Goal: Transaction & Acquisition: Purchase product/service

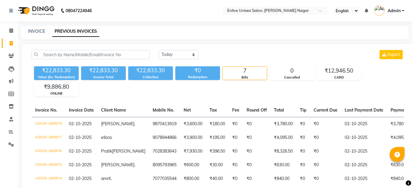
select select "[DATE]"
click at [7, 32] on span at bounding box center [11, 30] width 10 height 7
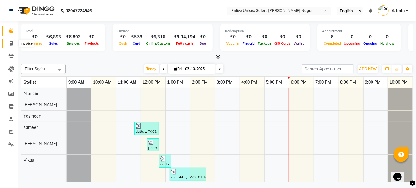
click at [7, 40] on span at bounding box center [11, 43] width 10 height 7
select select "service"
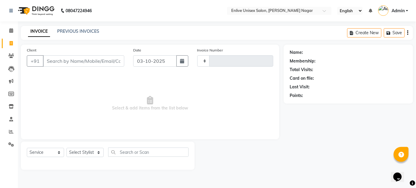
type input "0983"
select select "145"
click at [99, 151] on select "Select Stylist [PERSON_NAME] Nitin Sir sameer [PERSON_NAME] [PERSON_NAME] [PERS…" at bounding box center [84, 152] width 37 height 9
select select "93468"
click at [66, 148] on select "Select Stylist [PERSON_NAME] Nitin Sir sameer [PERSON_NAME] [PERSON_NAME] [PERS…" at bounding box center [84, 152] width 37 height 9
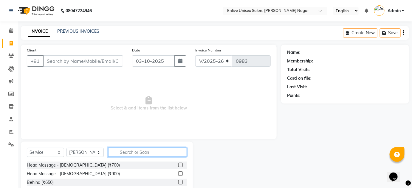
click at [148, 153] on input "text" at bounding box center [147, 152] width 79 height 9
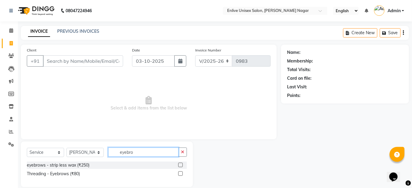
type input "eyebro"
click at [179, 172] on label at bounding box center [180, 174] width 4 height 4
click at [179, 172] on input "checkbox" at bounding box center [180, 174] width 4 height 4
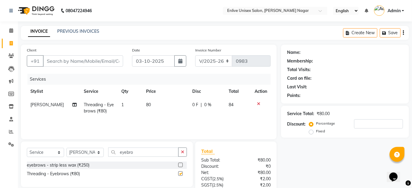
checkbox input "false"
click at [154, 150] on input "eyebro" at bounding box center [143, 152] width 70 height 9
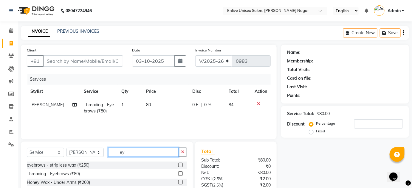
type input "e"
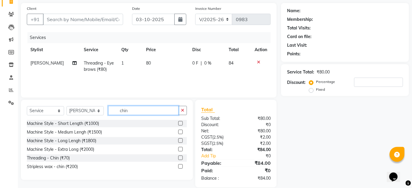
scroll to position [50, 0]
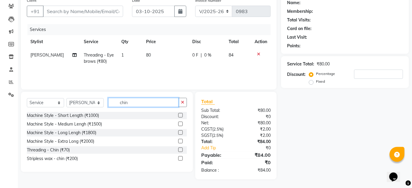
type input "chin"
click at [180, 150] on label at bounding box center [180, 150] width 4 height 4
click at [180, 150] on input "checkbox" at bounding box center [180, 150] width 4 height 4
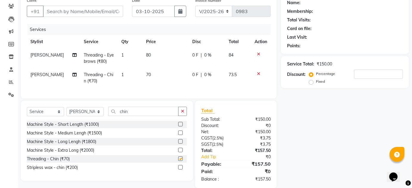
checkbox input "false"
click at [161, 114] on input "chin" at bounding box center [143, 111] width 70 height 9
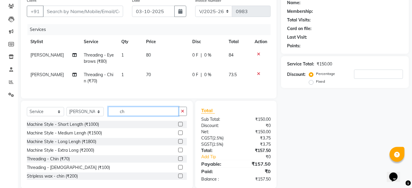
type input "c"
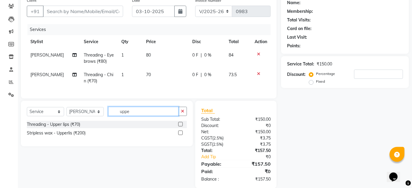
type input "uppe"
click at [180, 127] on label at bounding box center [180, 124] width 4 height 4
click at [180, 127] on input "checkbox" at bounding box center [180, 125] width 4 height 4
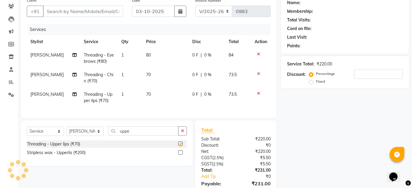
checkbox input "false"
drag, startPoint x: 154, startPoint y: 133, endPoint x: 175, endPoint y: 130, distance: 21.5
click at [158, 132] on input "uppe" at bounding box center [143, 131] width 70 height 9
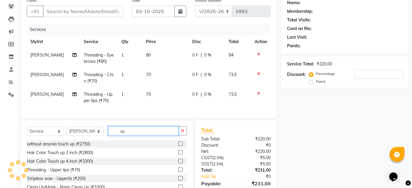
type input "u"
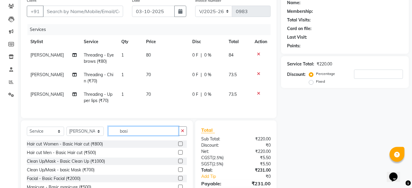
type input "basi"
click at [178, 146] on label at bounding box center [180, 144] width 4 height 4
click at [178, 146] on input "checkbox" at bounding box center [180, 144] width 4 height 4
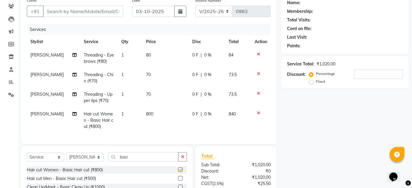
checkbox input "false"
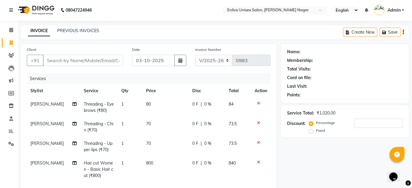
scroll to position [0, 0]
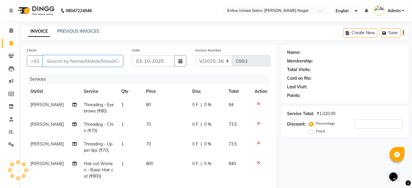
click at [67, 60] on input "Client" at bounding box center [83, 60] width 80 height 11
type input "9"
type input "0"
type input "9602470706"
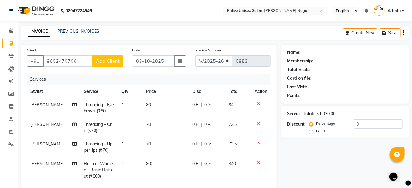
click at [107, 59] on span "Add Client" at bounding box center [108, 61] width 24 height 6
select select "22"
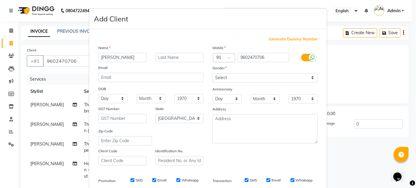
type input "divyangi"
click at [164, 55] on input "text" at bounding box center [180, 57] width 48 height 9
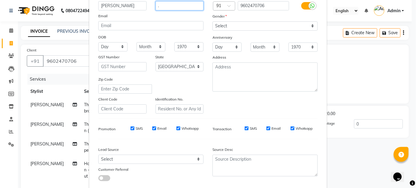
scroll to position [54, 0]
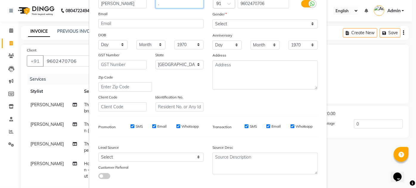
type input "."
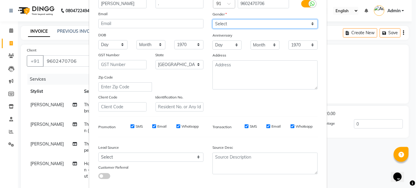
click at [310, 24] on select "Select [DEMOGRAPHIC_DATA] [DEMOGRAPHIC_DATA] Other Prefer Not To Say" at bounding box center [264, 23] width 105 height 9
select select "[DEMOGRAPHIC_DATA]"
click at [212, 19] on select "Select [DEMOGRAPHIC_DATA] [DEMOGRAPHIC_DATA] Other Prefer Not To Say" at bounding box center [264, 23] width 105 height 9
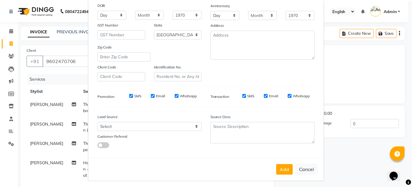
scroll to position [86, 0]
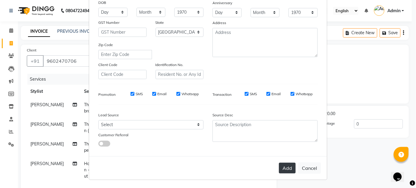
click at [287, 163] on button "Add" at bounding box center [287, 168] width 17 height 11
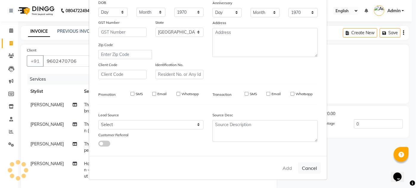
select select
select select "null"
select select
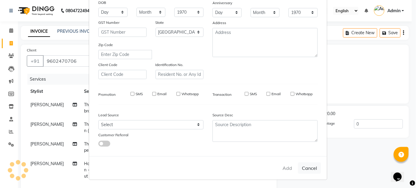
select select
checkbox input "false"
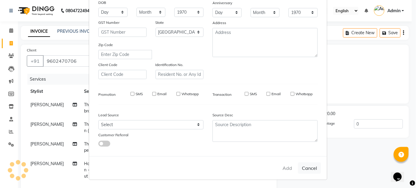
checkbox input "false"
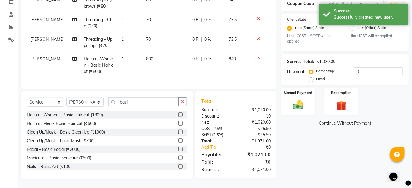
scroll to position [109, 0]
click at [298, 94] on div "Manual Payment" at bounding box center [297, 101] width 35 height 29
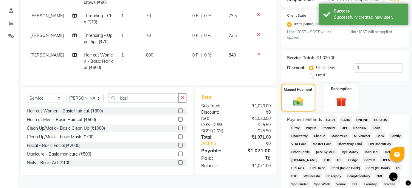
click at [362, 117] on span "ONLINE" at bounding box center [361, 119] width 15 height 7
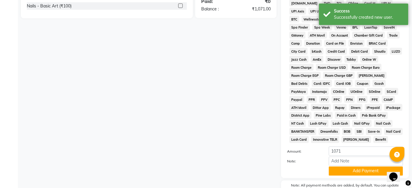
scroll to position [300, 0]
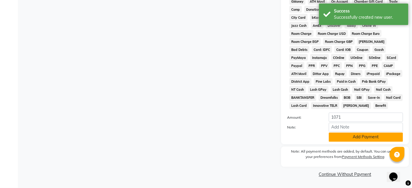
click at [369, 136] on button "Add Payment" at bounding box center [366, 137] width 74 height 9
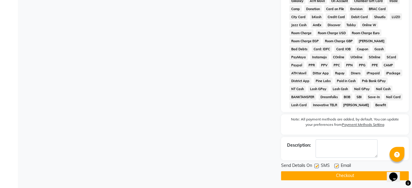
click at [368, 175] on button "Checkout" at bounding box center [345, 176] width 128 height 9
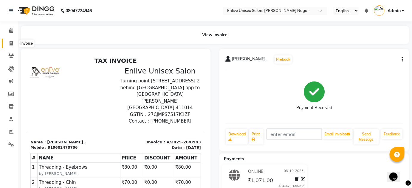
click at [11, 45] on icon at bounding box center [11, 43] width 3 height 4
select select "service"
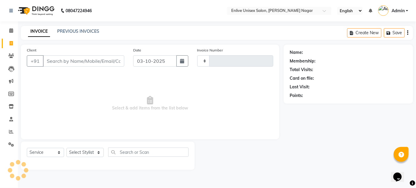
type input "0984"
select select "145"
click at [408, 11] on link "Admin" at bounding box center [393, 11] width 30 height 10
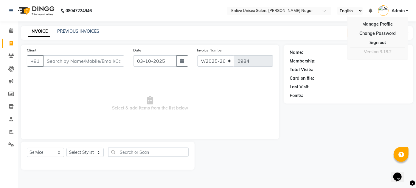
click at [382, 85] on div "Last Visit:" at bounding box center [348, 87] width 117 height 6
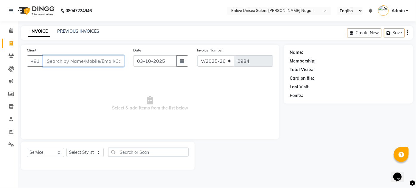
click at [104, 58] on input "Client" at bounding box center [83, 60] width 81 height 11
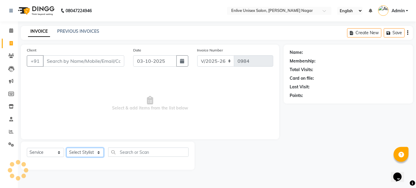
click at [98, 151] on select "Select Stylist [PERSON_NAME] Nitin Sir sameer [PERSON_NAME] [PERSON_NAME] [PERS…" at bounding box center [84, 152] width 37 height 9
select select "26241"
click at [66, 148] on select "Select Stylist [PERSON_NAME] Nitin Sir sameer [PERSON_NAME] [PERSON_NAME] [PERS…" at bounding box center [84, 152] width 37 height 9
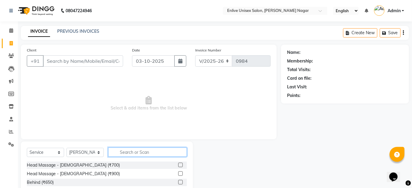
click at [125, 153] on input "text" at bounding box center [147, 152] width 79 height 9
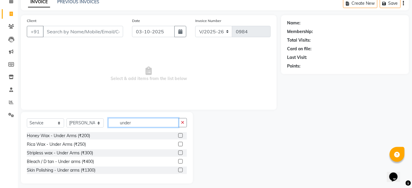
scroll to position [34, 0]
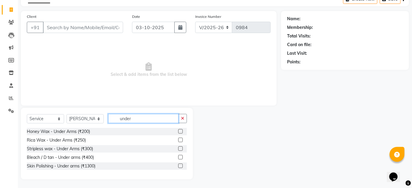
type input "under"
click at [181, 140] on label at bounding box center [180, 140] width 4 height 4
click at [181, 140] on input "checkbox" at bounding box center [180, 141] width 4 height 4
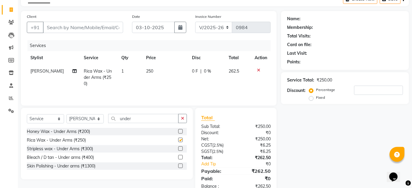
checkbox input "false"
click at [162, 117] on input "under" at bounding box center [143, 118] width 70 height 9
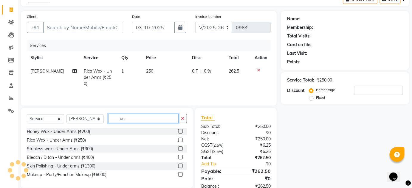
type input "u"
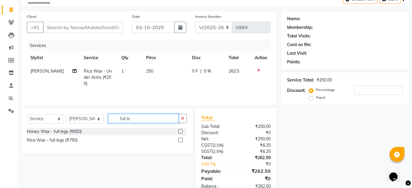
type input "full le"
click at [179, 139] on label at bounding box center [180, 140] width 4 height 4
click at [179, 139] on input "checkbox" at bounding box center [180, 141] width 4 height 4
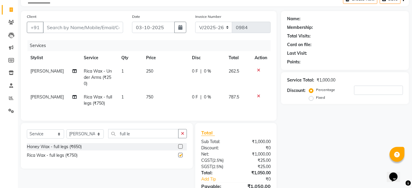
checkbox input "false"
click at [156, 131] on input "full le" at bounding box center [143, 133] width 70 height 9
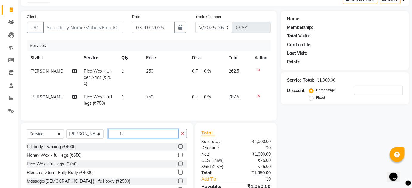
type input "f"
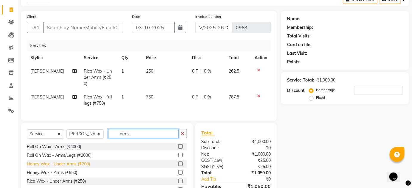
scroll to position [27, 0]
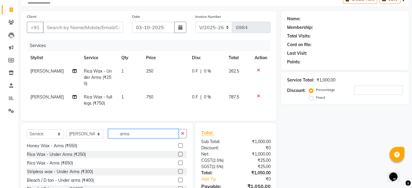
type input "arms"
click at [178, 161] on label at bounding box center [180, 163] width 4 height 4
click at [178, 161] on input "checkbox" at bounding box center [180, 163] width 4 height 4
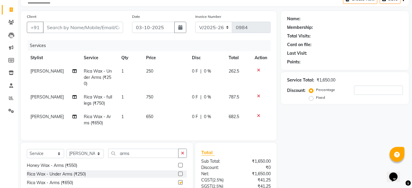
checkbox input "false"
click at [158, 153] on input "arms" at bounding box center [143, 153] width 70 height 9
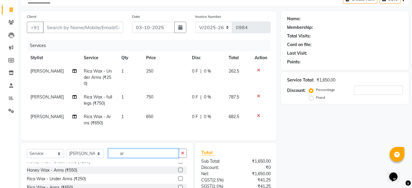
type input "a"
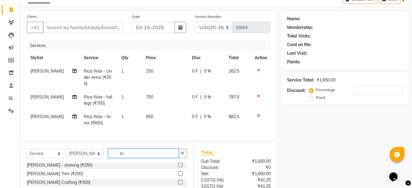
scroll to position [0, 0]
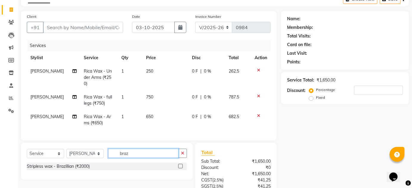
type input "braz"
click at [181, 165] on label at bounding box center [180, 166] width 4 height 4
click at [181, 165] on input "checkbox" at bounding box center [180, 167] width 4 height 4
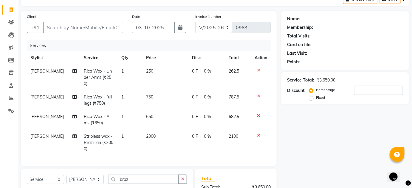
checkbox input "false"
click at [149, 134] on span "2000" at bounding box center [151, 136] width 10 height 5
select select "26241"
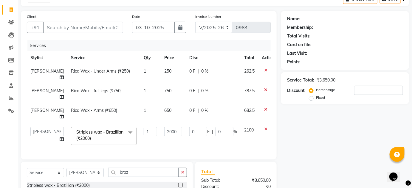
click at [149, 131] on td "1" at bounding box center [150, 136] width 21 height 25
click at [164, 132] on input "2000" at bounding box center [173, 131] width 18 height 9
click at [164, 132] on input "000" at bounding box center [173, 131] width 18 height 9
type input "0"
type input "2300"
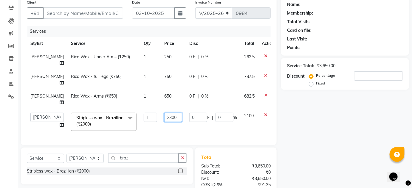
scroll to position [61, 0]
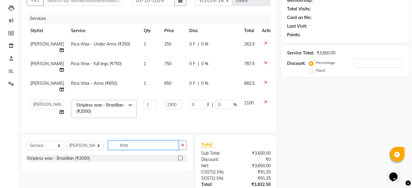
click at [157, 148] on input "braz" at bounding box center [143, 145] width 70 height 9
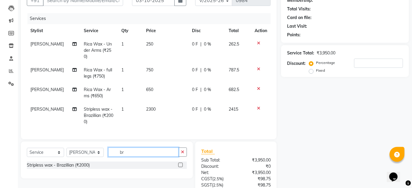
type input "b"
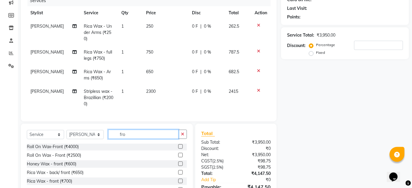
scroll to position [88, 0]
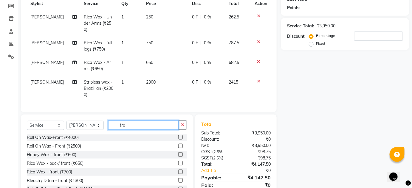
type input "fro"
click at [178, 162] on label at bounding box center [180, 163] width 4 height 4
click at [178, 162] on input "checkbox" at bounding box center [180, 164] width 4 height 4
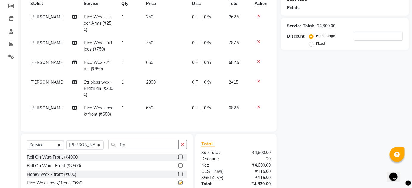
checkbox input "false"
click at [131, 145] on input "fro" at bounding box center [143, 144] width 70 height 9
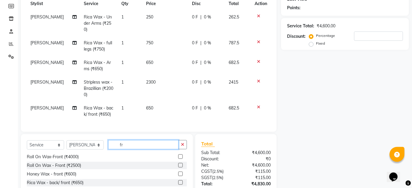
type input "f"
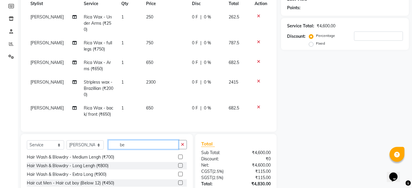
scroll to position [0, 0]
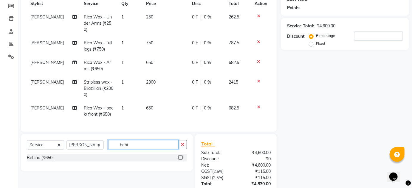
type input "behi"
click at [181, 156] on label at bounding box center [180, 158] width 4 height 4
click at [181, 156] on input "checkbox" at bounding box center [180, 158] width 4 height 4
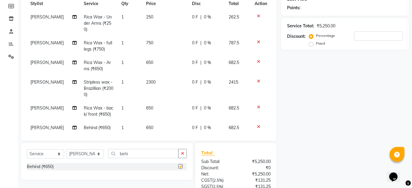
checkbox input "false"
click at [155, 153] on input "behi" at bounding box center [143, 153] width 70 height 9
click at [146, 127] on span "650" at bounding box center [149, 127] width 7 height 5
select select "26241"
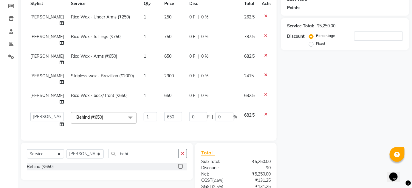
click at [144, 127] on td "1" at bounding box center [150, 120] width 21 height 23
click at [164, 118] on input "650" at bounding box center [173, 116] width 18 height 9
click at [164, 116] on input "650" at bounding box center [173, 116] width 18 height 9
type input "6"
type input "700"
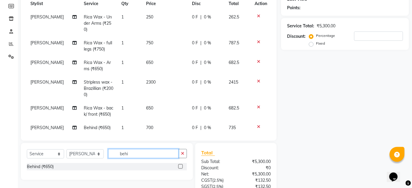
click at [153, 151] on input "behi" at bounding box center [143, 153] width 70 height 9
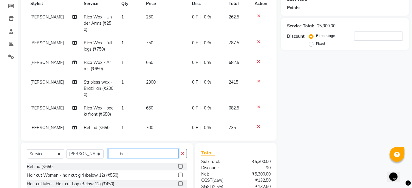
type input "b"
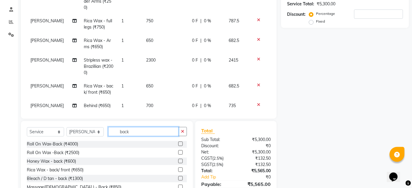
scroll to position [139, 0]
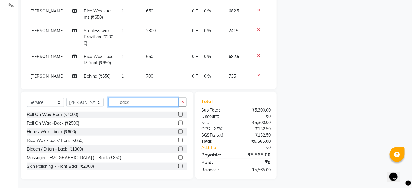
type input "back"
click at [178, 140] on label at bounding box center [180, 140] width 4 height 4
click at [178, 140] on input "checkbox" at bounding box center [180, 141] width 4 height 4
checkbox input "false"
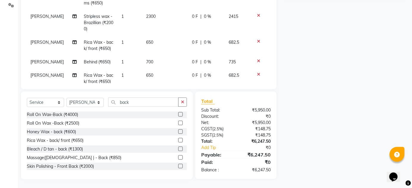
scroll to position [28, 0]
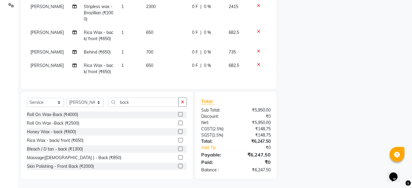
click at [146, 63] on span "650" at bounding box center [149, 65] width 7 height 5
select select "26241"
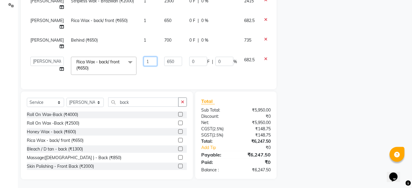
scroll to position [27, 0]
click at [144, 61] on input "1" at bounding box center [150, 61] width 13 height 9
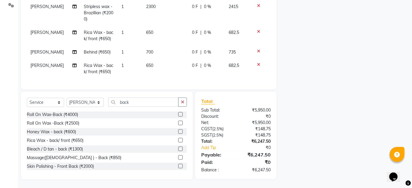
click at [146, 63] on span "650" at bounding box center [149, 65] width 7 height 5
select select "26241"
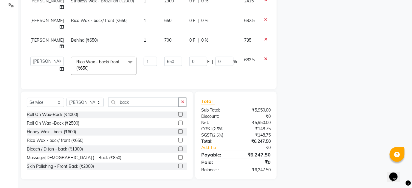
click at [146, 63] on td "1" at bounding box center [150, 65] width 21 height 25
click at [164, 59] on input "650" at bounding box center [173, 61] width 18 height 9
click at [164, 57] on input "650" at bounding box center [173, 61] width 18 height 9
type input "6"
type input "700"
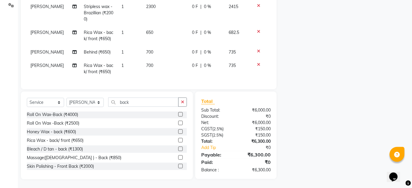
drag, startPoint x: 340, startPoint y: 78, endPoint x: 314, endPoint y: 71, distance: 27.1
click at [338, 77] on div "Name: Membership: Total Visits: Card on file: Last Visit: Points: Service Total…" at bounding box center [347, 42] width 132 height 274
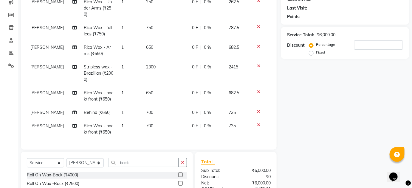
scroll to position [0, 0]
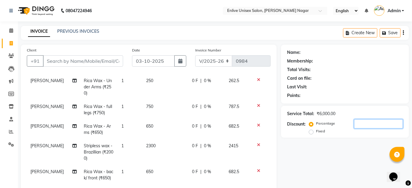
click at [372, 123] on input "number" at bounding box center [378, 123] width 49 height 9
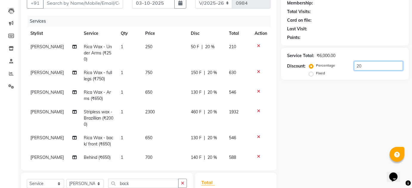
scroll to position [85, 0]
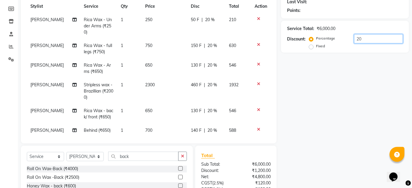
type input "20"
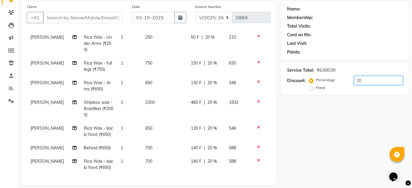
scroll to position [31, 0]
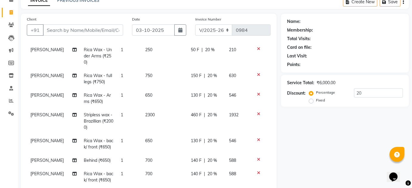
click at [142, 49] on td "250" at bounding box center [164, 56] width 45 height 26
select select "26241"
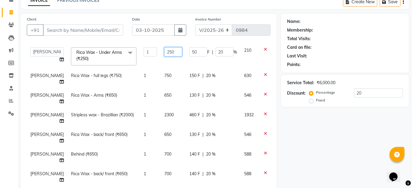
drag, startPoint x: 164, startPoint y: 46, endPoint x: 1, endPoint y: 57, distance: 164.2
click at [83, 46] on tr "Arti lohar Nitin Sir sameer sapna shahrukh Shubhangi Vikas Yasmeen Rica Wax - U…" at bounding box center [152, 56] width 251 height 25
type input "300"
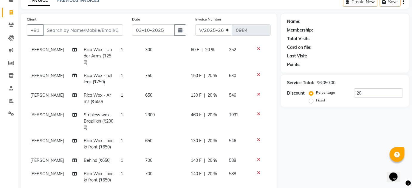
click at [317, 146] on div "Name: Membership: Total Visits: Card on file: Last Visit: Points: Service Total…" at bounding box center [347, 151] width 132 height 274
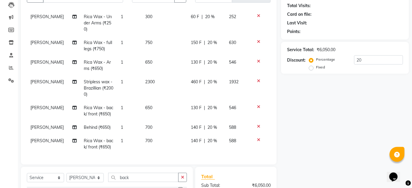
scroll to position [4, 0]
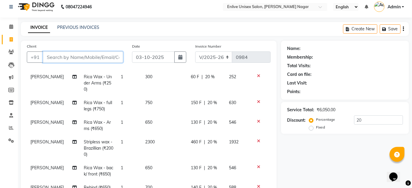
click at [108, 56] on input "Client" at bounding box center [83, 57] width 80 height 11
type input "s"
type input "0"
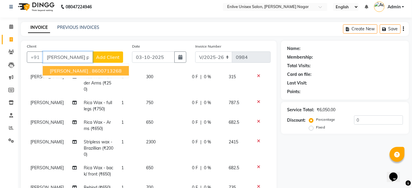
click at [97, 70] on ngb-highlight "8600713268" at bounding box center [107, 71] width 30 height 6
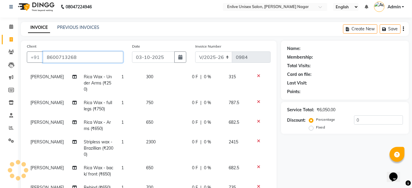
type input "8600713268"
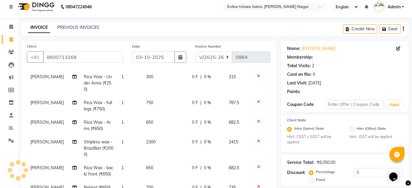
select select "1: Object"
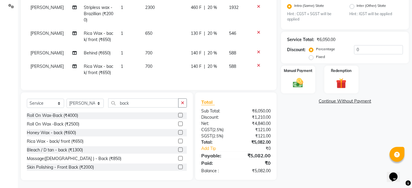
type input "20"
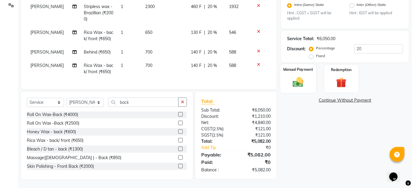
click at [294, 74] on div "Manual Payment" at bounding box center [297, 78] width 35 height 29
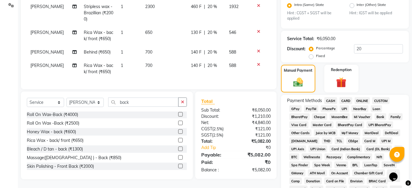
click at [360, 100] on span "ONLINE" at bounding box center [361, 100] width 15 height 7
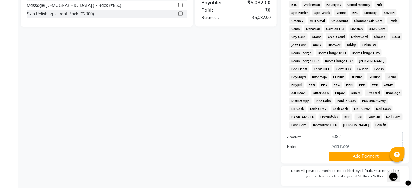
scroll to position [312, 0]
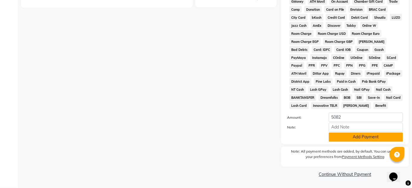
click at [354, 135] on button "Add Payment" at bounding box center [366, 137] width 74 height 9
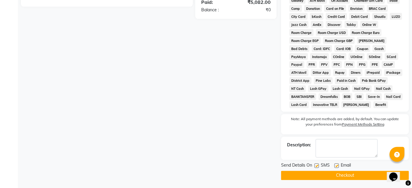
click at [353, 176] on button "Checkout" at bounding box center [345, 175] width 128 height 9
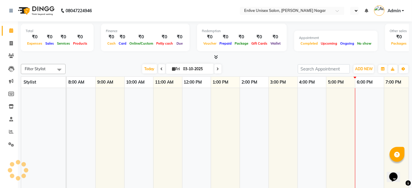
select select "en"
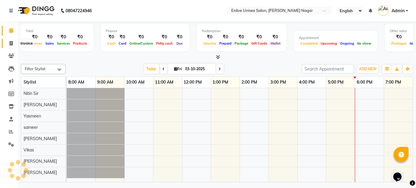
click at [10, 42] on icon at bounding box center [11, 43] width 3 height 4
select select "service"
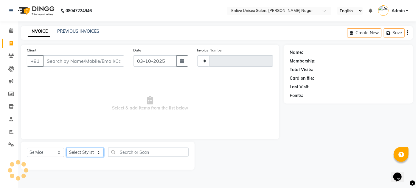
click at [97, 152] on select "Select Stylist" at bounding box center [84, 152] width 37 height 9
click at [130, 109] on span "Select & add items from the list below" at bounding box center [150, 104] width 246 height 60
click at [98, 155] on select "Select Stylist" at bounding box center [84, 152] width 37 height 9
click at [114, 128] on span "Select & add items from the list below" at bounding box center [150, 104] width 246 height 60
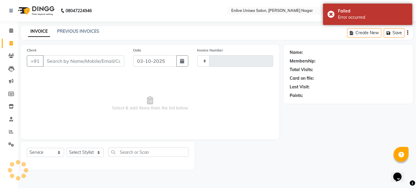
type input "0984"
select select "145"
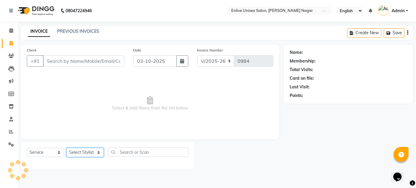
click at [99, 153] on select "Select Stylist [PERSON_NAME] Nitin Sir sameer [PERSON_NAME] [PERSON_NAME] [PERS…" at bounding box center [84, 152] width 37 height 9
select select "75723"
click at [66, 148] on select "Select Stylist [PERSON_NAME] Nitin Sir sameer [PERSON_NAME] [PERSON_NAME] [PERS…" at bounding box center [84, 152] width 37 height 9
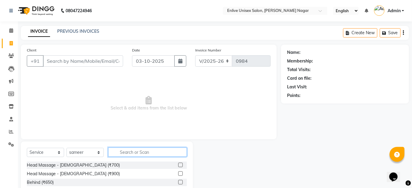
click at [136, 153] on input "text" at bounding box center [147, 152] width 79 height 9
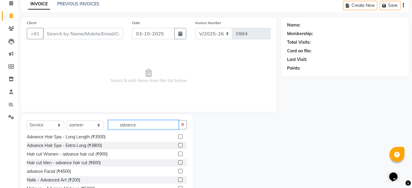
scroll to position [50, 0]
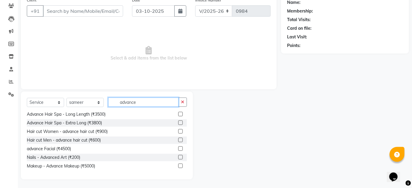
type input "advance"
click at [178, 131] on label at bounding box center [180, 131] width 4 height 4
click at [178, 131] on input "checkbox" at bounding box center [180, 132] width 4 height 4
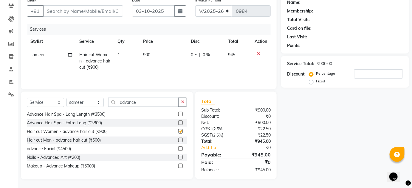
checkbox input "false"
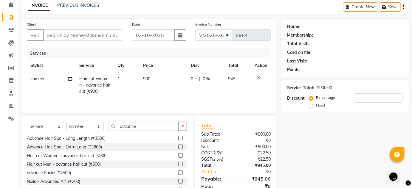
scroll to position [0, 0]
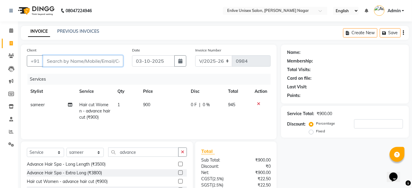
click at [83, 64] on input "Client" at bounding box center [83, 60] width 80 height 11
click at [83, 61] on input "Client" at bounding box center [83, 60] width 80 height 11
type input "7"
type input "0"
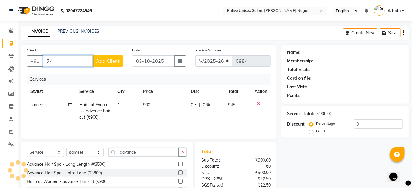
type input "7"
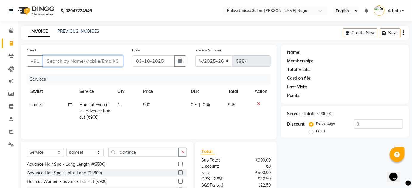
click at [71, 63] on input "Client" at bounding box center [83, 60] width 80 height 11
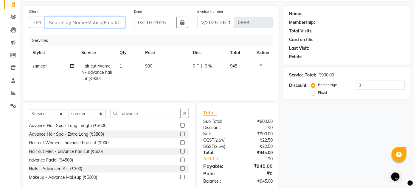
scroll to position [50, 0]
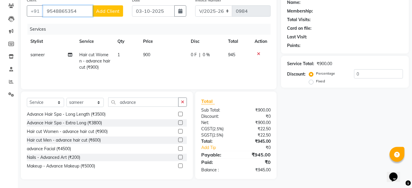
type input "9548865354"
click at [110, 10] on span "Add Client" at bounding box center [108, 11] width 24 height 6
select select "22"
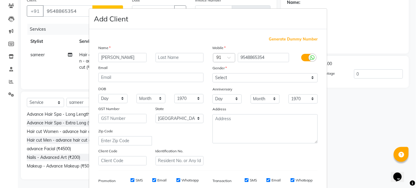
type input "diksha"
click at [164, 57] on input "text" at bounding box center [180, 57] width 48 height 9
type input "."
click at [311, 74] on select "Select [DEMOGRAPHIC_DATA] [DEMOGRAPHIC_DATA] Other Prefer Not To Say" at bounding box center [264, 77] width 105 height 9
select select "[DEMOGRAPHIC_DATA]"
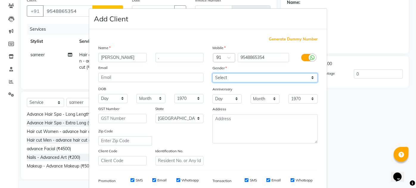
click at [212, 73] on select "Select [DEMOGRAPHIC_DATA] [DEMOGRAPHIC_DATA] Other Prefer Not To Say" at bounding box center [264, 77] width 105 height 9
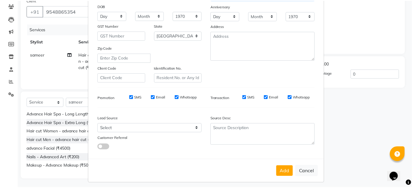
scroll to position [86, 0]
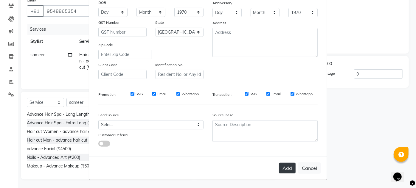
click at [282, 170] on button "Add" at bounding box center [287, 168] width 17 height 11
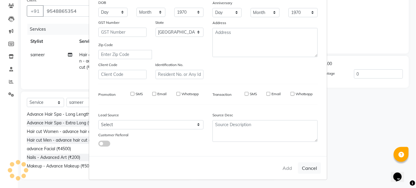
select select
select select "null"
select select
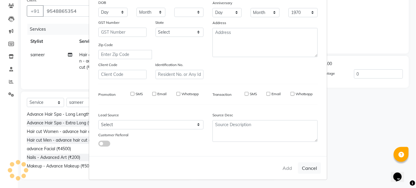
select select
checkbox input "false"
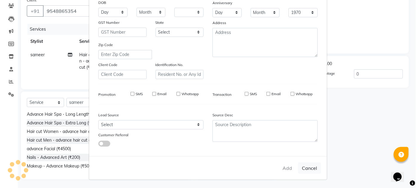
checkbox input "false"
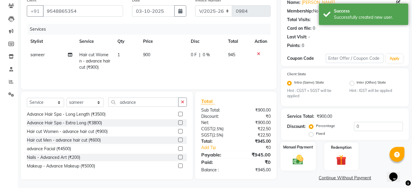
click at [297, 159] on img at bounding box center [297, 160] width 17 height 12
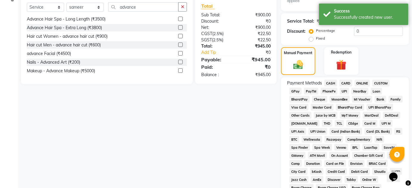
scroll to position [158, 0]
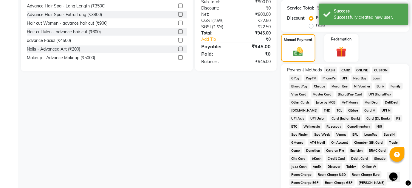
click at [360, 70] on span "ONLINE" at bounding box center [361, 70] width 15 height 7
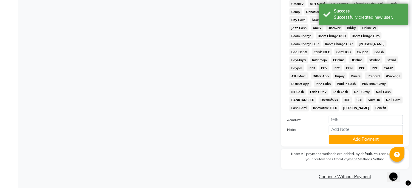
scroll to position [300, 0]
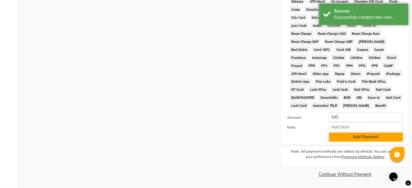
click at [351, 136] on button "Add Payment" at bounding box center [366, 137] width 74 height 9
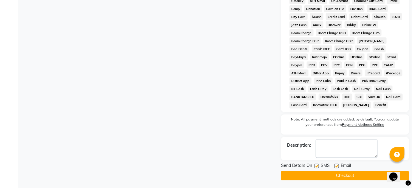
click at [352, 176] on button "Checkout" at bounding box center [345, 176] width 128 height 9
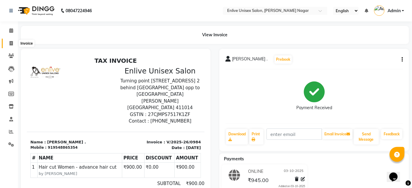
drag, startPoint x: 10, startPoint y: 43, endPoint x: 16, endPoint y: 41, distance: 6.8
click at [10, 43] on icon at bounding box center [11, 43] width 3 height 4
select select "service"
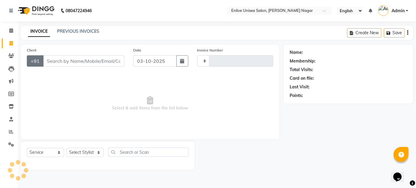
type input "0985"
select select "145"
click at [55, 61] on input "Client" at bounding box center [83, 60] width 81 height 11
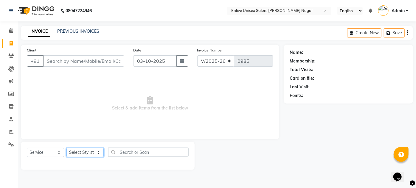
click at [99, 155] on select "Select Stylist [PERSON_NAME] Nitin Sir sameer [PERSON_NAME] [PERSON_NAME] [PERS…" at bounding box center [84, 152] width 37 height 9
select select "93468"
click at [66, 148] on select "Select Stylist [PERSON_NAME] Nitin Sir sameer [PERSON_NAME] [PERSON_NAME] [PERS…" at bounding box center [84, 152] width 37 height 9
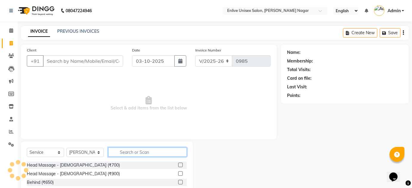
click at [153, 155] on input "text" at bounding box center [147, 152] width 79 height 9
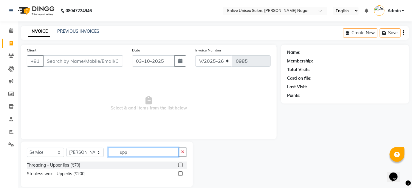
type input "upp"
click at [181, 163] on label at bounding box center [180, 165] width 4 height 4
click at [181, 164] on input "checkbox" at bounding box center [180, 166] width 4 height 4
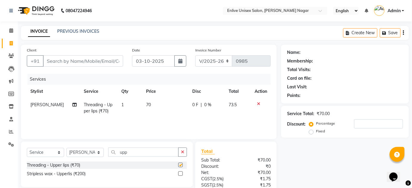
checkbox input "false"
click at [167, 154] on input "upp" at bounding box center [143, 152] width 70 height 9
type input "u"
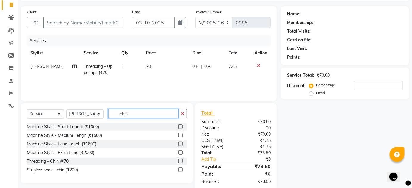
scroll to position [50, 0]
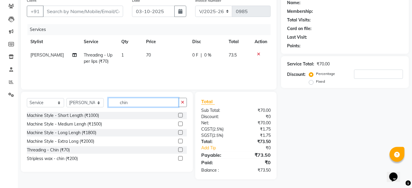
type input "chin"
click at [181, 157] on label at bounding box center [180, 158] width 4 height 4
click at [181, 157] on input "checkbox" at bounding box center [180, 159] width 4 height 4
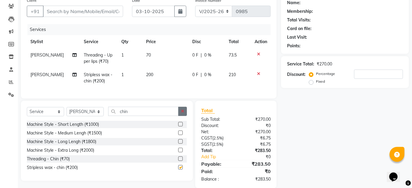
checkbox input "false"
click at [106, 8] on input "Client" at bounding box center [83, 11] width 80 height 11
type input "9"
type input "0"
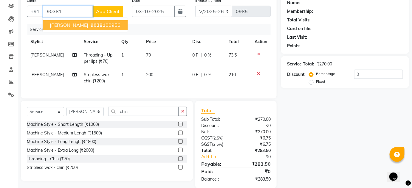
click at [108, 23] on ngb-highlight "90381 00956" at bounding box center [104, 25] width 31 height 6
type input "9038100956"
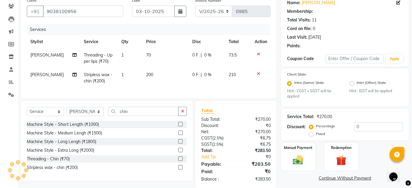
select select "1: Object"
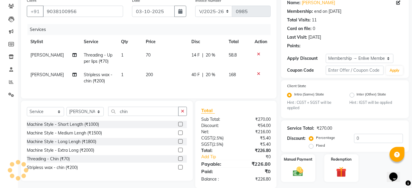
type input "20"
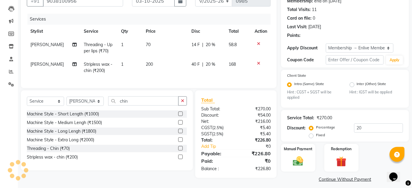
scroll to position [65, 0]
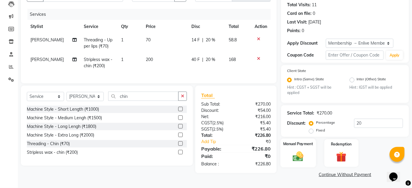
click at [298, 151] on img at bounding box center [297, 157] width 17 height 12
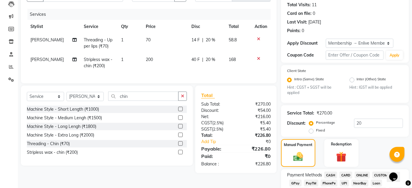
click at [363, 175] on span "ONLINE" at bounding box center [361, 175] width 15 height 7
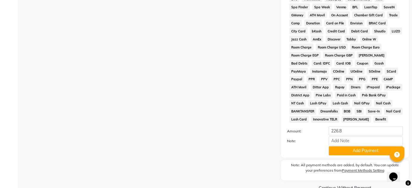
scroll to position [309, 0]
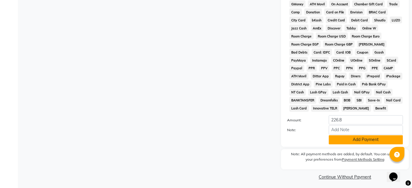
click at [368, 140] on button "Add Payment" at bounding box center [366, 140] width 74 height 9
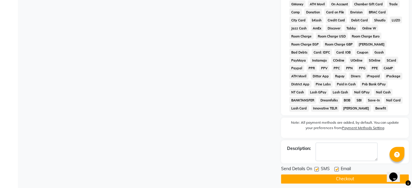
click at [356, 182] on button "Checkout" at bounding box center [345, 179] width 128 height 9
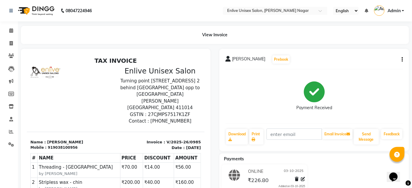
scroll to position [2, 0]
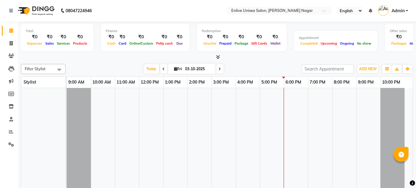
click at [206, 102] on td at bounding box center [199, 149] width 24 height 123
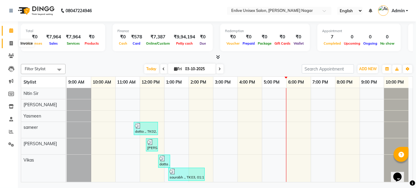
click at [11, 43] on icon at bounding box center [11, 43] width 3 height 4
select select "145"
select select "service"
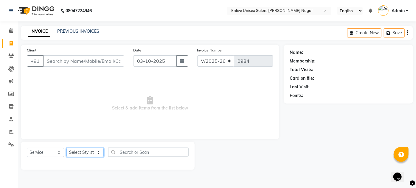
click at [89, 150] on select "Select Stylist" at bounding box center [84, 152] width 37 height 9
click at [88, 151] on select "Select Stylist" at bounding box center [84, 152] width 37 height 9
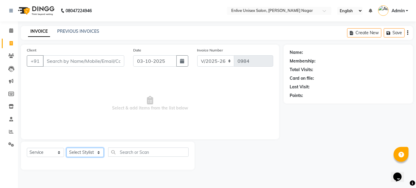
click at [88, 151] on select "Select Stylist" at bounding box center [84, 152] width 37 height 9
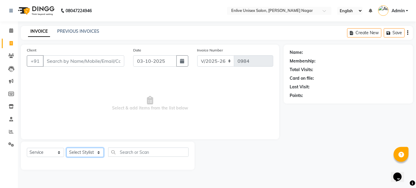
click at [88, 151] on select "Select Stylist" at bounding box center [84, 152] width 37 height 9
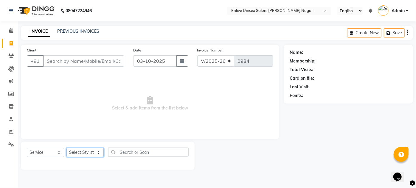
click at [88, 151] on select "Select Stylist" at bounding box center [84, 152] width 37 height 9
click at [88, 151] on select "Select Stylist [PERSON_NAME] Nitin Sir sameer [PERSON_NAME] [PERSON_NAME] [PERS…" at bounding box center [84, 152] width 37 height 9
select select "84498"
click at [66, 148] on select "Select Stylist [PERSON_NAME] Nitin Sir sameer [PERSON_NAME] [PERSON_NAME] [PERS…" at bounding box center [84, 152] width 37 height 9
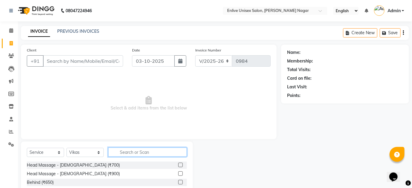
click at [133, 153] on input "text" at bounding box center [147, 152] width 79 height 9
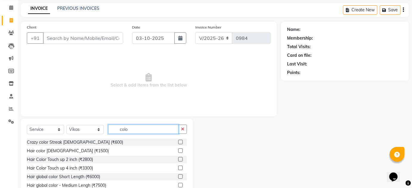
scroll to position [50, 0]
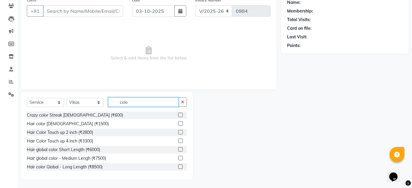
type input "colo"
click at [178, 159] on label at bounding box center [180, 158] width 4 height 4
click at [178, 159] on input "checkbox" at bounding box center [180, 159] width 4 height 4
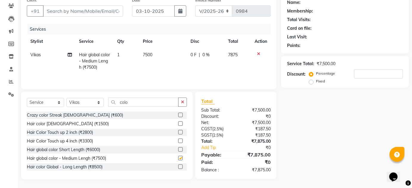
checkbox input "false"
drag, startPoint x: 92, startPoint y: 103, endPoint x: 120, endPoint y: 103, distance: 27.7
click at [92, 103] on select "Select Stylist [PERSON_NAME] Nitin Sir sameer [PERSON_NAME] [PERSON_NAME] [PERS…" at bounding box center [84, 102] width 37 height 9
drag, startPoint x: 147, startPoint y: 102, endPoint x: 32, endPoint y: 91, distance: 115.8
click at [44, 92] on div "Select Service Product Membership Package Voucher Prepaid Gift Card Select Styl…" at bounding box center [107, 136] width 172 height 88
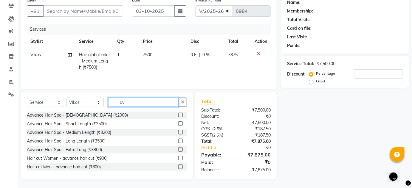
type input "dv"
click at [178, 158] on label at bounding box center [180, 158] width 4 height 4
click at [178, 158] on input "checkbox" at bounding box center [180, 159] width 4 height 4
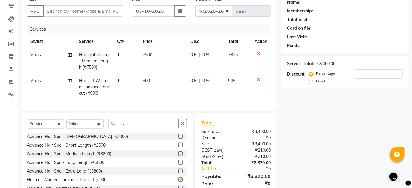
checkbox input "false"
click at [207, 78] on span "0 %" at bounding box center [205, 81] width 7 height 6
select select "84498"
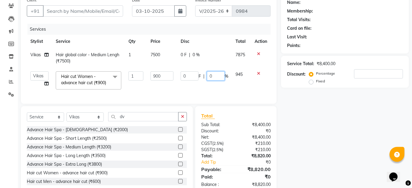
drag, startPoint x: 214, startPoint y: 74, endPoint x: 179, endPoint y: 68, distance: 36.3
click at [184, 71] on div "0 F | 0 %" at bounding box center [205, 75] width 48 height 9
type input "100"
click at [201, 54] on div "0 F | 0 %" at bounding box center [205, 55] width 48 height 6
select select "84498"
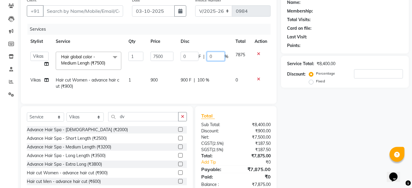
drag, startPoint x: 218, startPoint y: 57, endPoint x: 186, endPoint y: 57, distance: 31.9
click at [199, 57] on div "0 F | 0 %" at bounding box center [205, 56] width 48 height 9
type input "20"
click at [333, 137] on div "Name: Membership: Total Visits: Card on file: Last Visit: Points: Service Total…" at bounding box center [347, 95] width 132 height 200
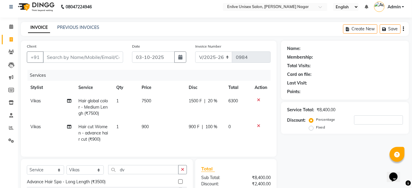
scroll to position [0, 0]
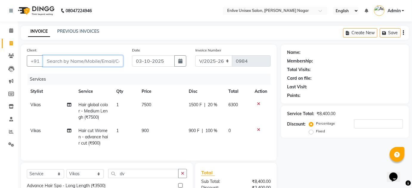
click at [68, 61] on input "Client" at bounding box center [83, 60] width 80 height 11
click at [59, 63] on input "Client" at bounding box center [83, 60] width 80 height 11
type input "9"
type input "0"
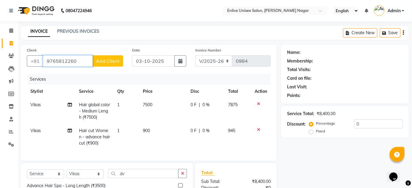
type input "9765812260"
click at [102, 61] on span "Add Client" at bounding box center [108, 61] width 24 height 6
select select "22"
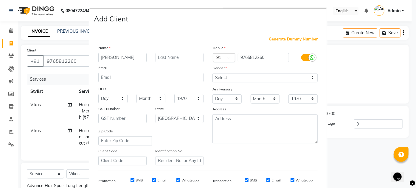
type input "[PERSON_NAME]"
click at [178, 55] on input "text" at bounding box center [180, 57] width 48 height 9
type input "."
click at [311, 76] on select "Select [DEMOGRAPHIC_DATA] [DEMOGRAPHIC_DATA] Other Prefer Not To Say" at bounding box center [264, 77] width 105 height 9
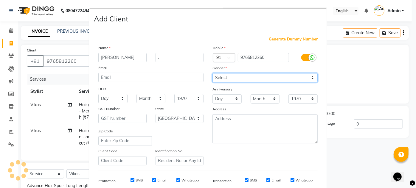
select select "[DEMOGRAPHIC_DATA]"
click at [212, 73] on select "Select [DEMOGRAPHIC_DATA] [DEMOGRAPHIC_DATA] Other Prefer Not To Say" at bounding box center [264, 77] width 105 height 9
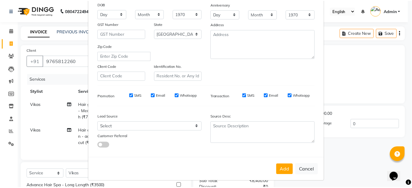
scroll to position [86, 0]
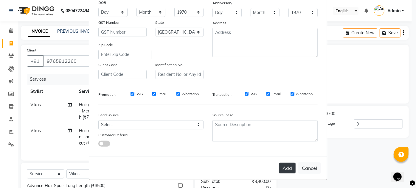
click at [286, 167] on button "Add" at bounding box center [287, 168] width 17 height 11
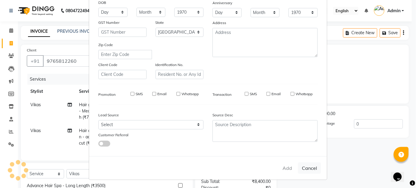
select select
select select "null"
select select
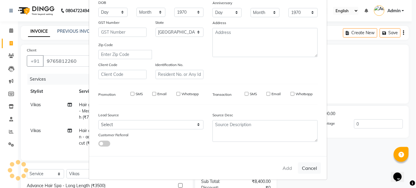
select select
checkbox input "false"
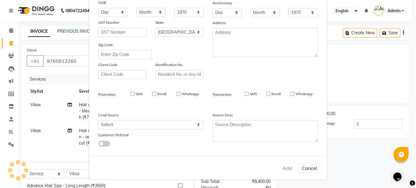
checkbox input "false"
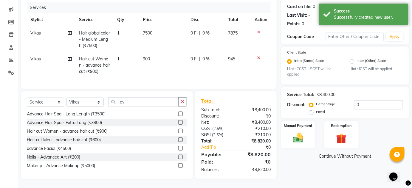
scroll to position [76, 0]
click at [296, 137] on img at bounding box center [297, 138] width 17 height 12
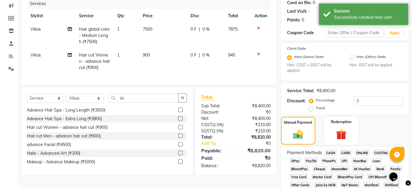
click at [363, 152] on span "ONLINE" at bounding box center [361, 153] width 15 height 7
click at [347, 153] on span "CARD" at bounding box center [345, 153] width 13 height 7
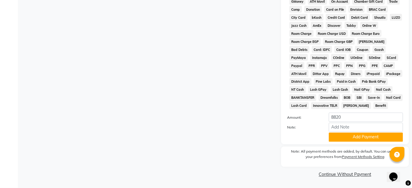
scroll to position [300, 0]
click at [357, 138] on button "Add Payment" at bounding box center [366, 137] width 74 height 9
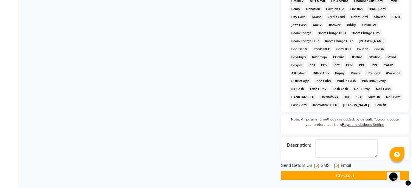
click at [362, 178] on button "Checkout" at bounding box center [345, 176] width 128 height 9
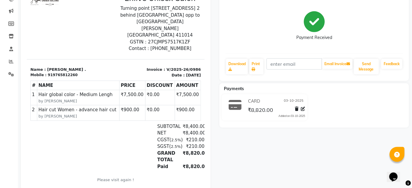
scroll to position [85, 0]
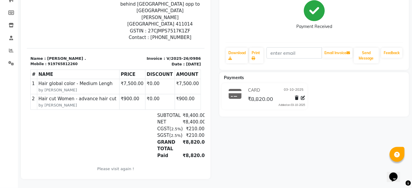
click at [184, 155] on div "₹8,820.00" at bounding box center [191, 156] width 25 height 7
click at [231, 147] on div "[PERSON_NAME] . Prebook Payment Received Download Print Email Invoice Send Mess…" at bounding box center [314, 74] width 198 height 212
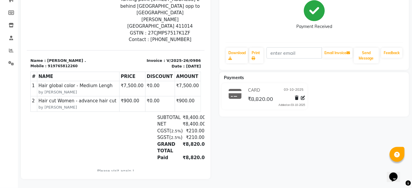
scroll to position [0, 0]
click at [303, 96] on icon at bounding box center [303, 98] width 4 height 4
select select "2"
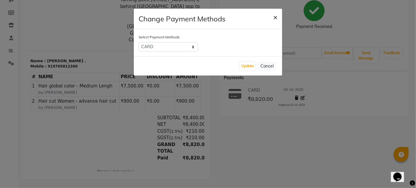
click at [272, 16] on button "×" at bounding box center [275, 17] width 14 height 17
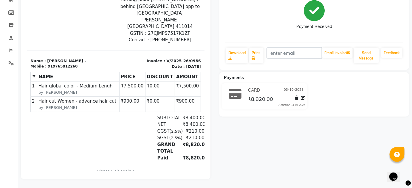
scroll to position [31, 0]
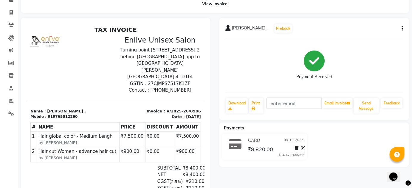
drag, startPoint x: 204, startPoint y: 21, endPoint x: 201, endPoint y: 24, distance: 4.4
click at [201, 24] on div at bounding box center [115, 124] width 189 height 212
click at [245, 53] on div "Payment Received" at bounding box center [314, 65] width 178 height 45
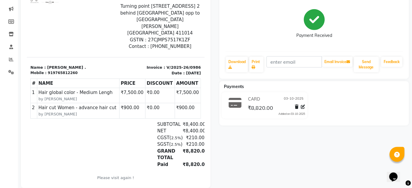
scroll to position [85, 0]
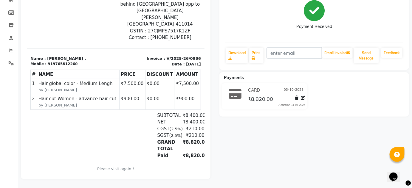
click at [173, 165] on div "TAX INVOICE Enlive Unisex Salon [GEOGRAPHIC_DATA][STREET_ADDRESS] 2 behind [GEO…" at bounding box center [116, 73] width 178 height 199
click at [189, 156] on div "₹8,820.00" at bounding box center [191, 156] width 25 height 7
click at [188, 156] on div "₹8,820.00" at bounding box center [191, 156] width 25 height 7
click at [225, 146] on div "[PERSON_NAME] . Prebook Payment Received Download Print Email Invoice Send Mess…" at bounding box center [314, 74] width 198 height 212
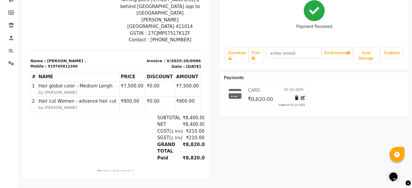
click at [256, 149] on div "[PERSON_NAME] . Prebook Payment Received Download Print Email Invoice Send Mess…" at bounding box center [314, 74] width 198 height 212
click at [244, 144] on div "[PERSON_NAME] . Prebook Payment Received Download Print Email Invoice Send Mess…" at bounding box center [314, 74] width 198 height 212
click at [211, 179] on main "View Invoice [PERSON_NAME] . Prebook Payment Received Download Print Email Invo…" at bounding box center [215, 67] width 394 height 244
click at [156, 176] on div at bounding box center [115, 74] width 189 height 212
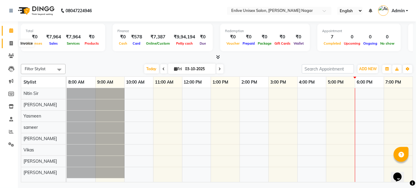
click at [11, 41] on icon at bounding box center [11, 43] width 3 height 4
select select "service"
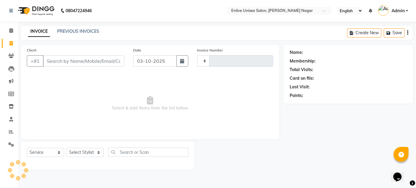
click at [75, 62] on input "Client" at bounding box center [83, 60] width 81 height 11
type input "0984"
select select "145"
click at [99, 153] on select "Select Stylist [PERSON_NAME] Nitin Sir sameer [PERSON_NAME] [PERSON_NAME] [PERS…" at bounding box center [84, 152] width 37 height 9
select select "93468"
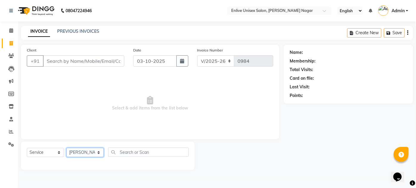
click at [66, 148] on select "Select Stylist [PERSON_NAME] Nitin Sir sameer [PERSON_NAME] [PERSON_NAME] [PERS…" at bounding box center [84, 152] width 37 height 9
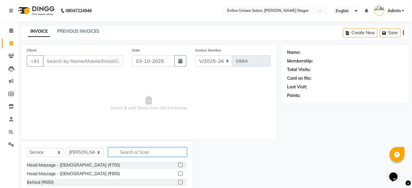
click at [126, 154] on input "text" at bounding box center [147, 152] width 79 height 9
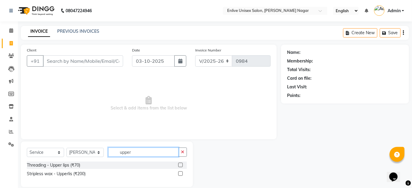
type input "upper"
click at [181, 166] on label at bounding box center [180, 165] width 4 height 4
click at [181, 166] on input "checkbox" at bounding box center [180, 166] width 4 height 4
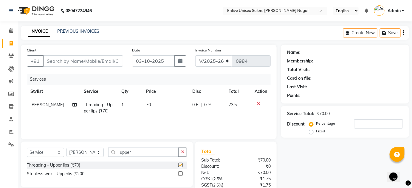
checkbox input "false"
